Goal: Transaction & Acquisition: Subscribe to service/newsletter

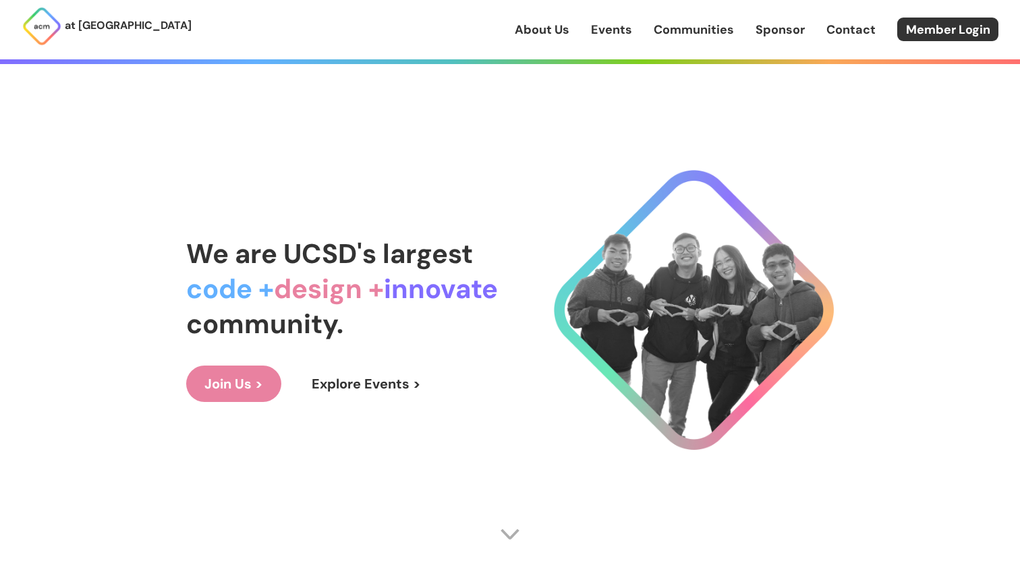
click at [254, 377] on link "Join Us >" at bounding box center [233, 384] width 95 height 36
